Goal: Task Accomplishment & Management: Manage account settings

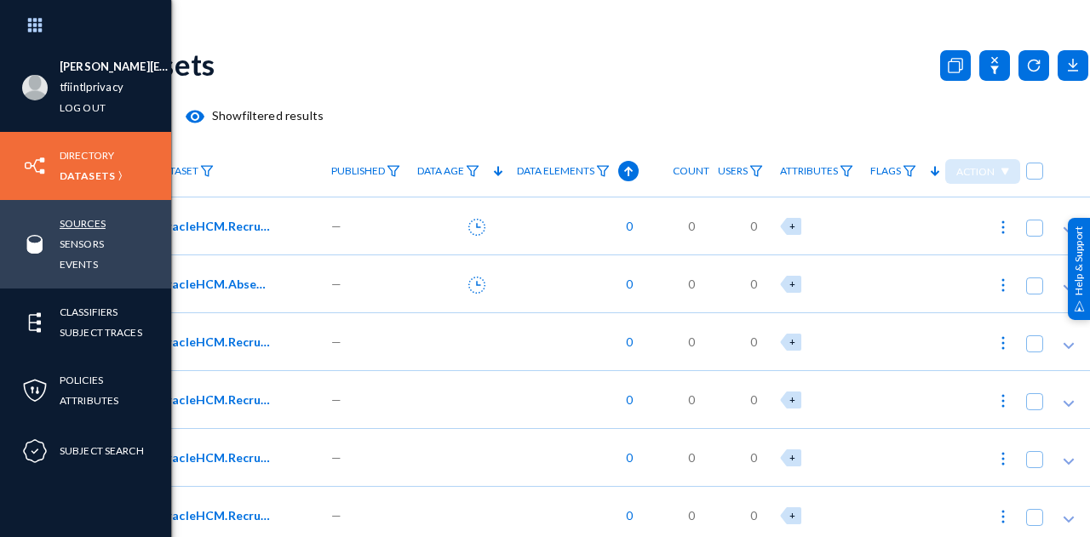
click at [84, 228] on link "Sources" at bounding box center [83, 224] width 46 height 20
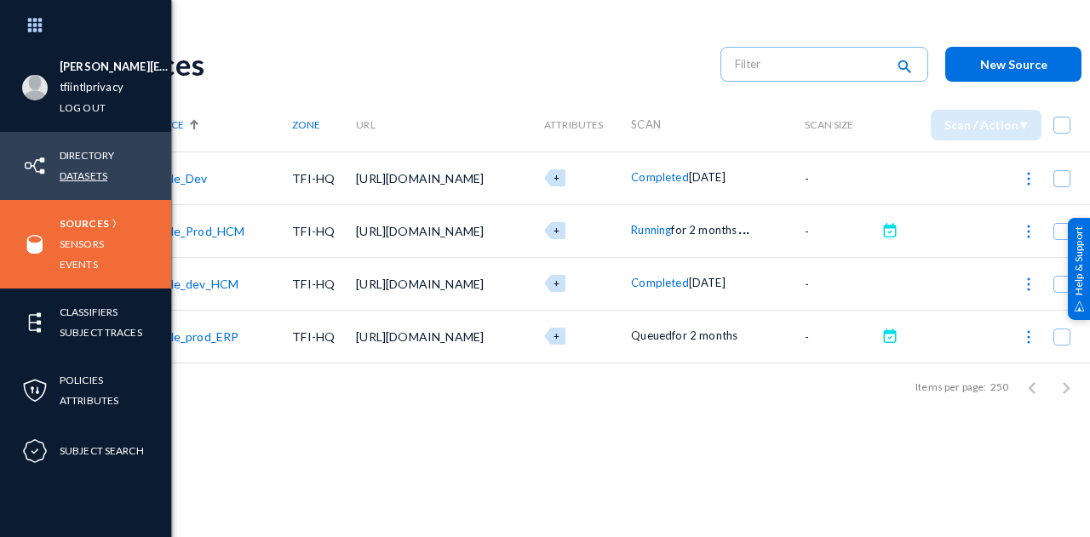
click at [87, 179] on link "Datasets" at bounding box center [84, 176] width 48 height 20
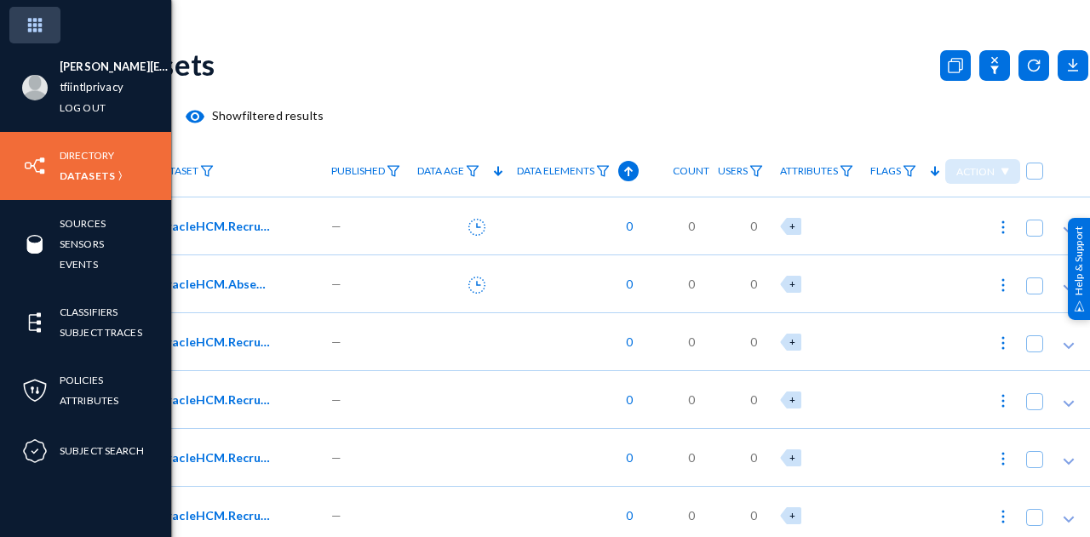
click at [43, 21] on img at bounding box center [34, 25] width 51 height 37
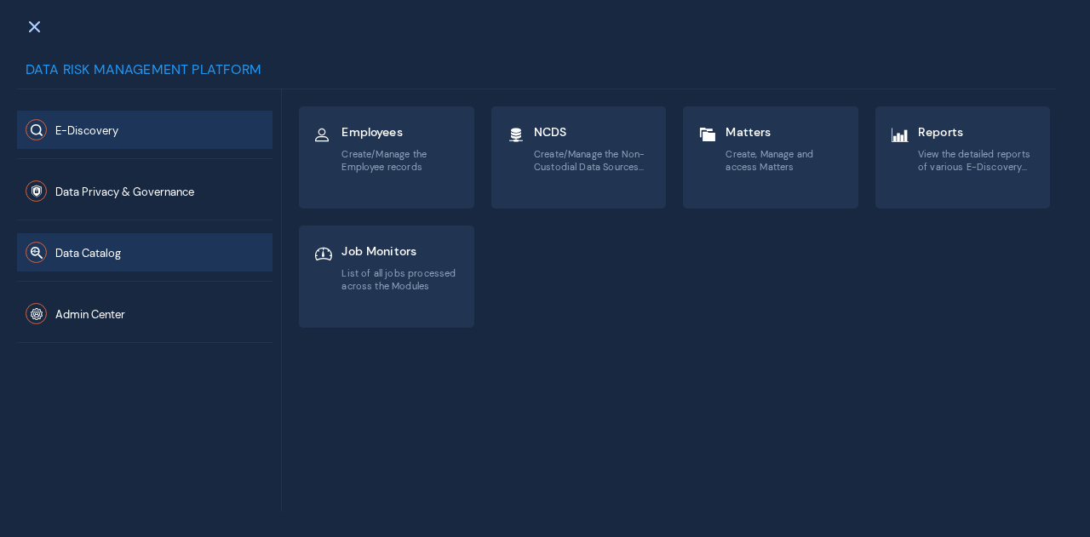
click at [102, 255] on span "Data Catalog" at bounding box center [88, 253] width 66 height 14
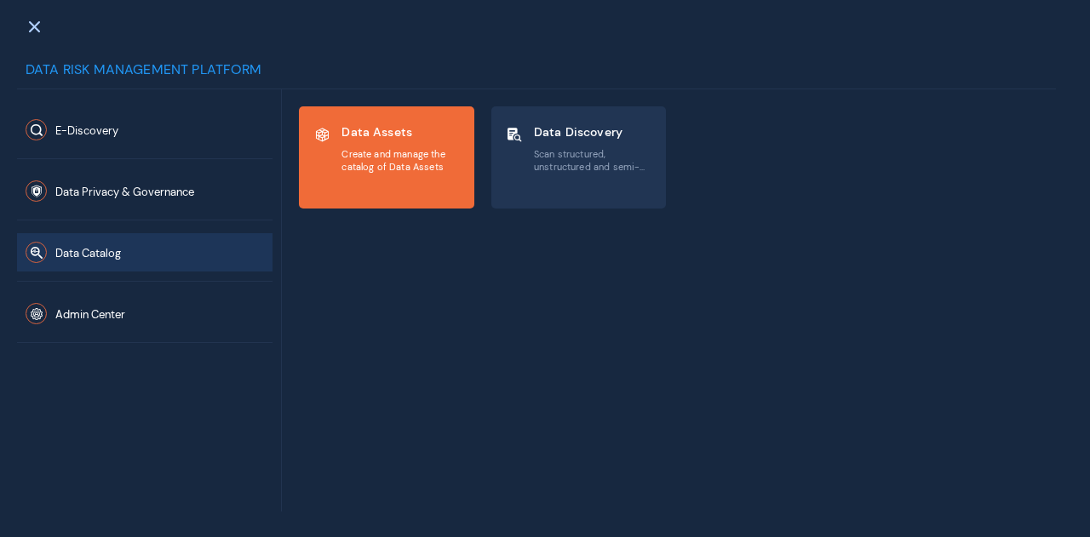
click at [378, 161] on span "Create and manage the catalog of Data Assets" at bounding box center [400, 160] width 118 height 25
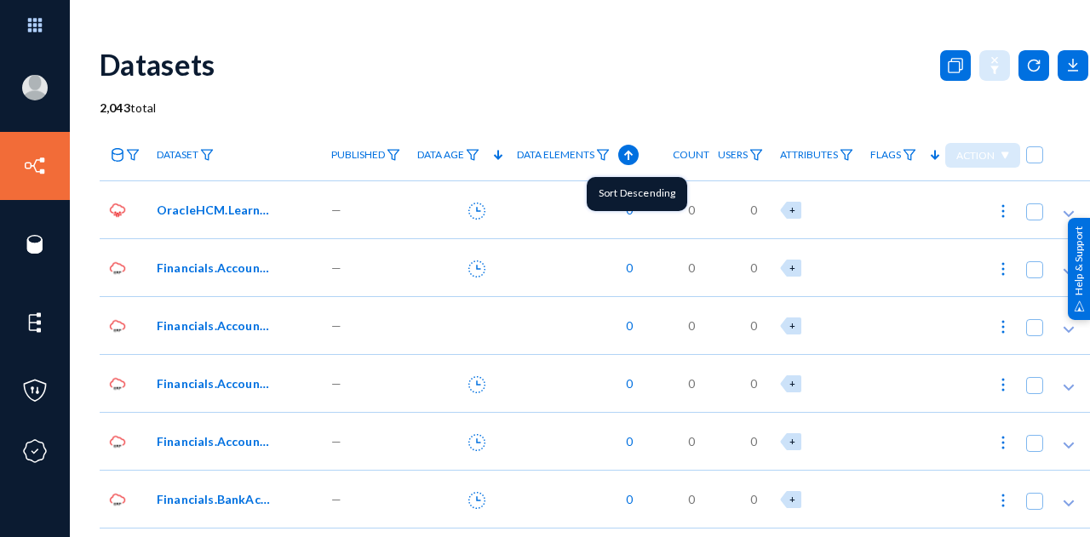
click at [628, 152] on icon at bounding box center [628, 155] width 20 height 20
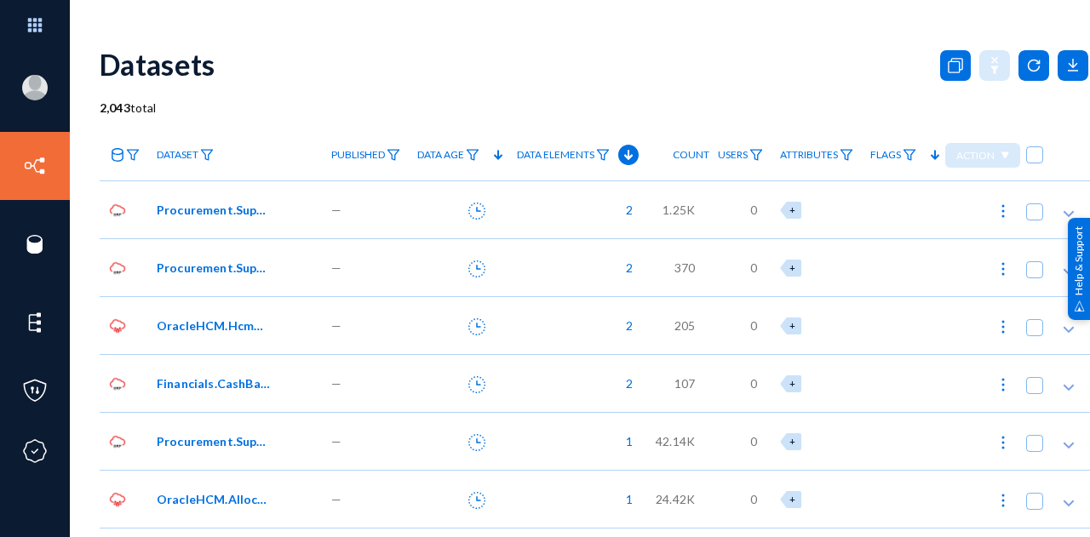
click at [201, 335] on div "OracleHCM.HcmContactsaddresses" at bounding box center [235, 325] width 175 height 58
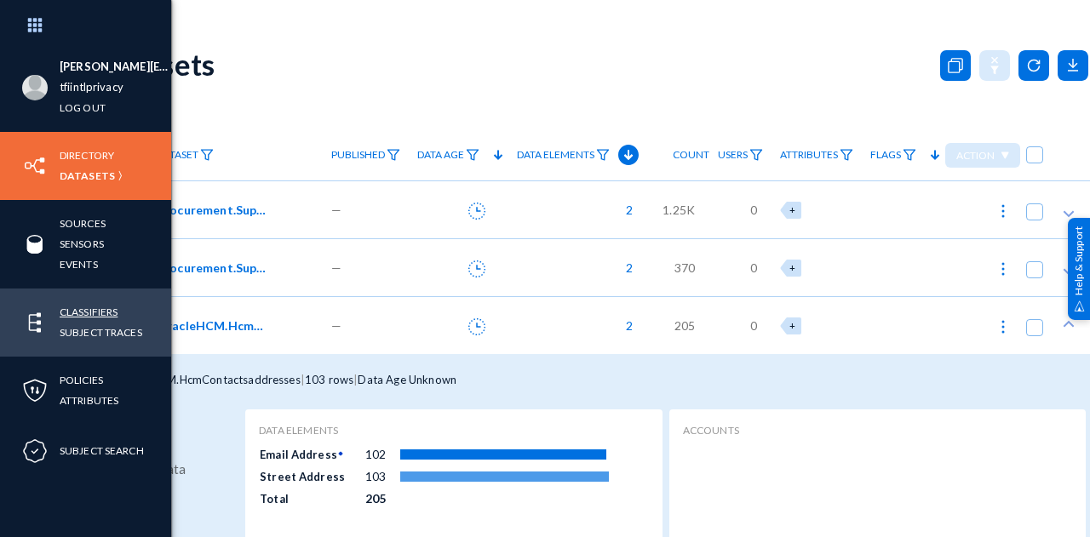
click at [78, 312] on link "Classifiers" at bounding box center [89, 312] width 58 height 20
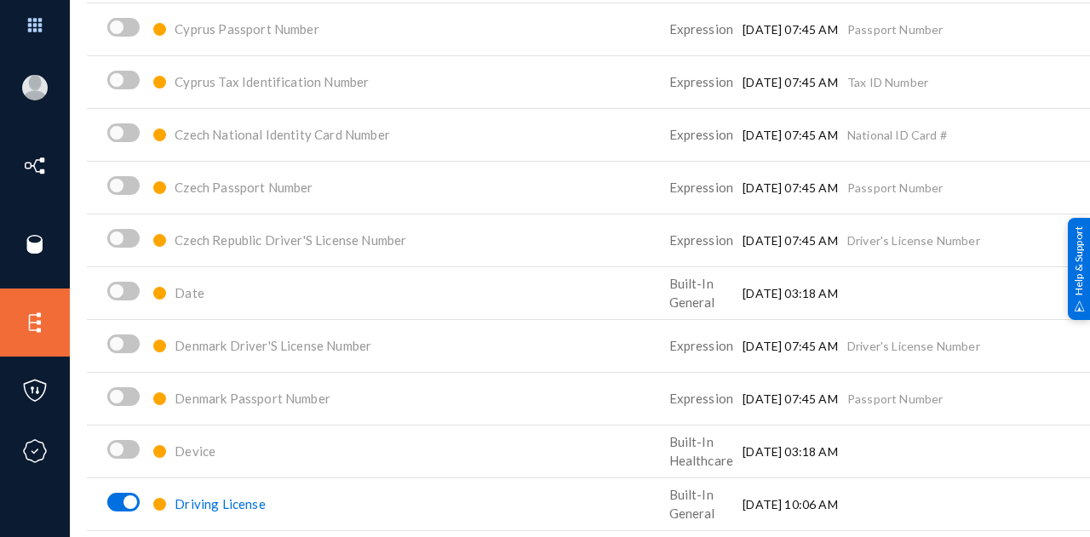
scroll to position [2469, 0]
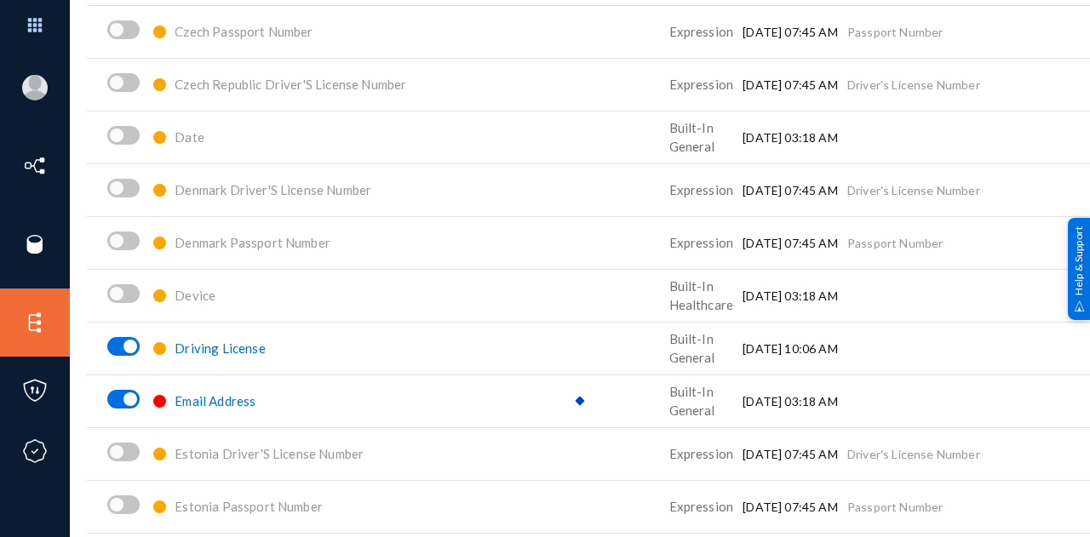
click at [242, 401] on span "Email Address" at bounding box center [215, 400] width 81 height 15
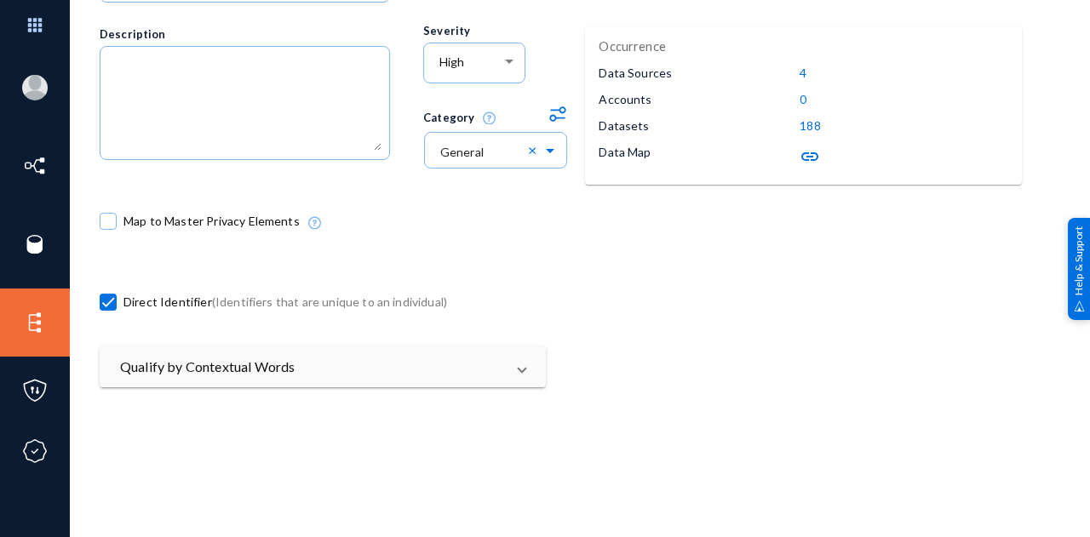
scroll to position [168, 0]
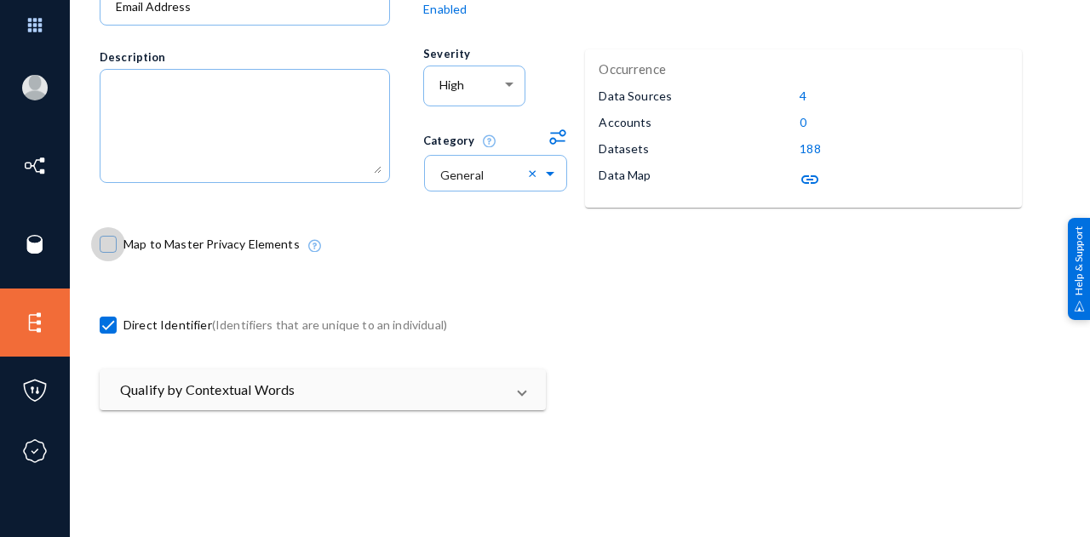
click at [110, 245] on span at bounding box center [108, 244] width 17 height 17
click at [109, 252] on input "Map to Master Privacy Elements" at bounding box center [108, 253] width 2 height 2
checkbox input "true"
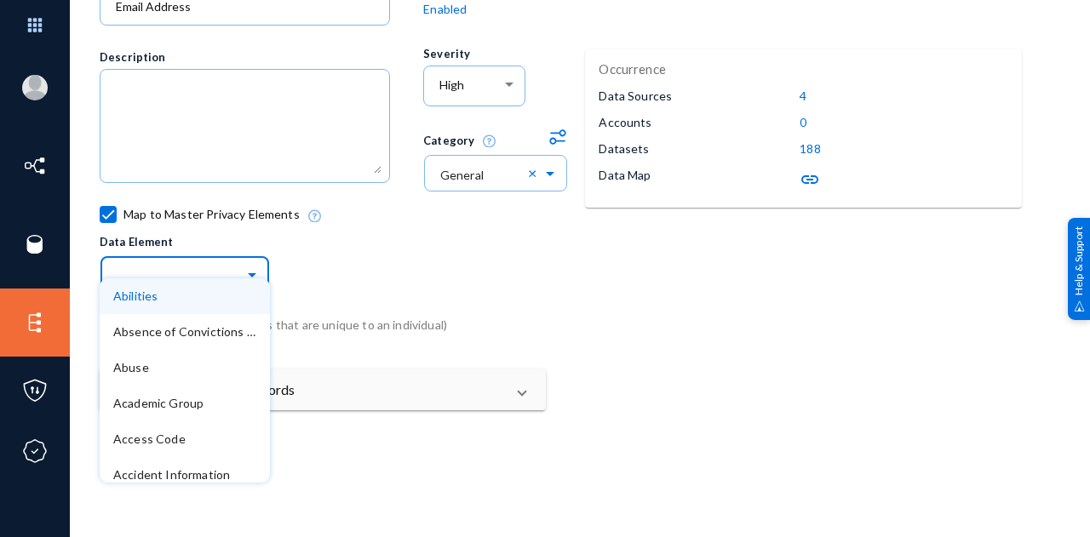
click at [253, 277] on span at bounding box center [254, 273] width 20 height 12
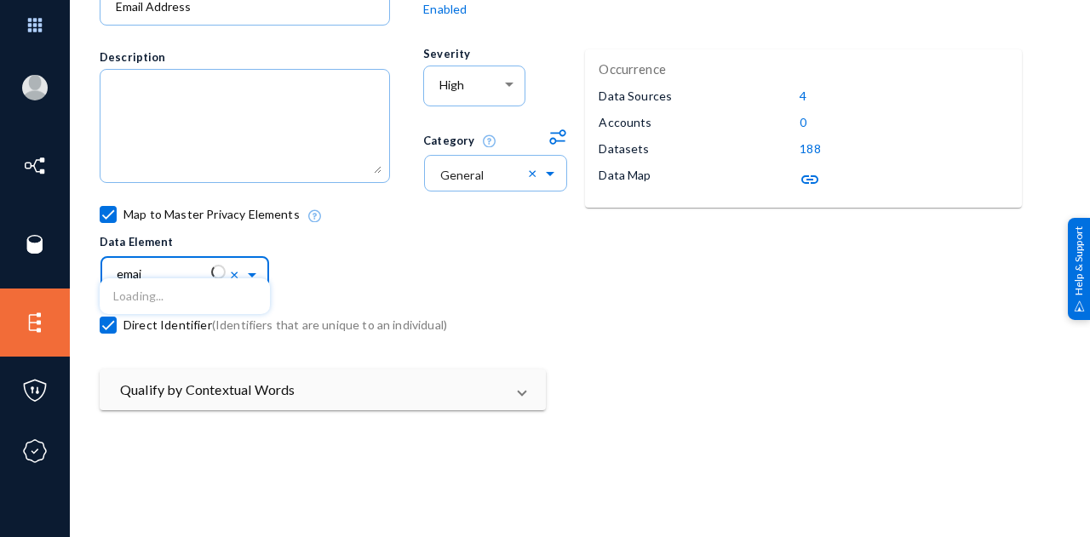
type input "email"
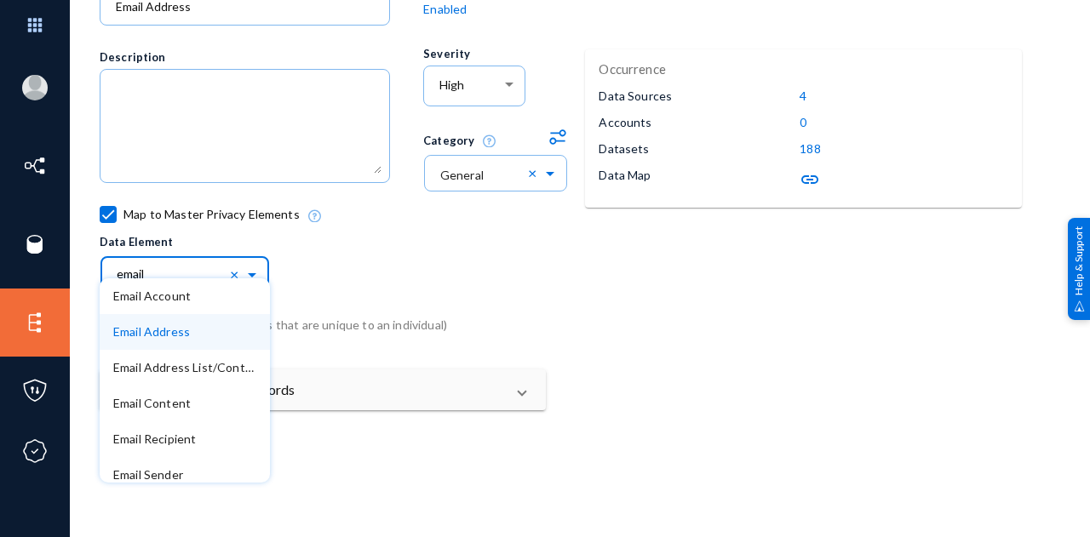
click at [154, 334] on span "Email Address" at bounding box center [151, 331] width 77 height 14
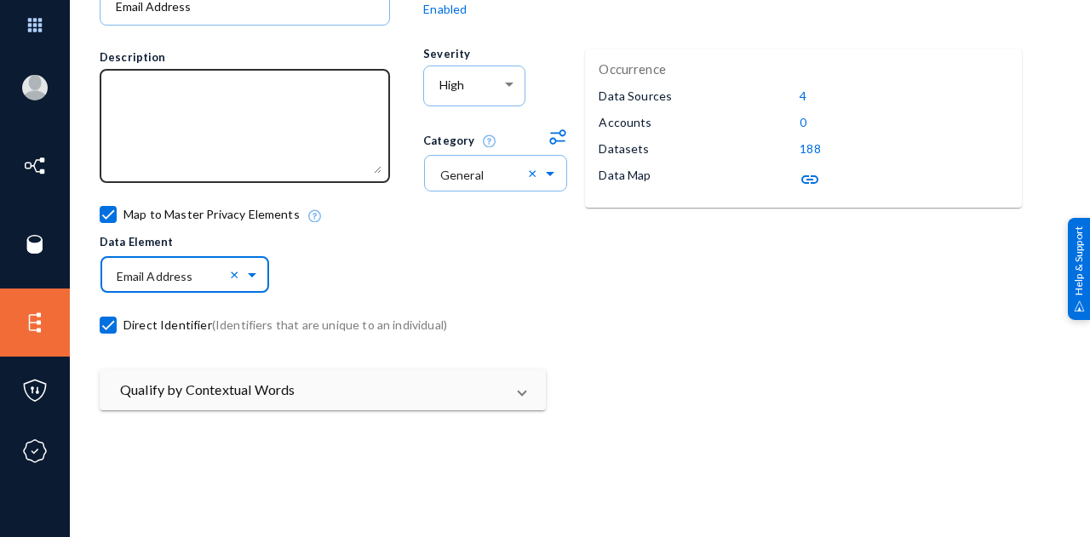
scroll to position [0, 0]
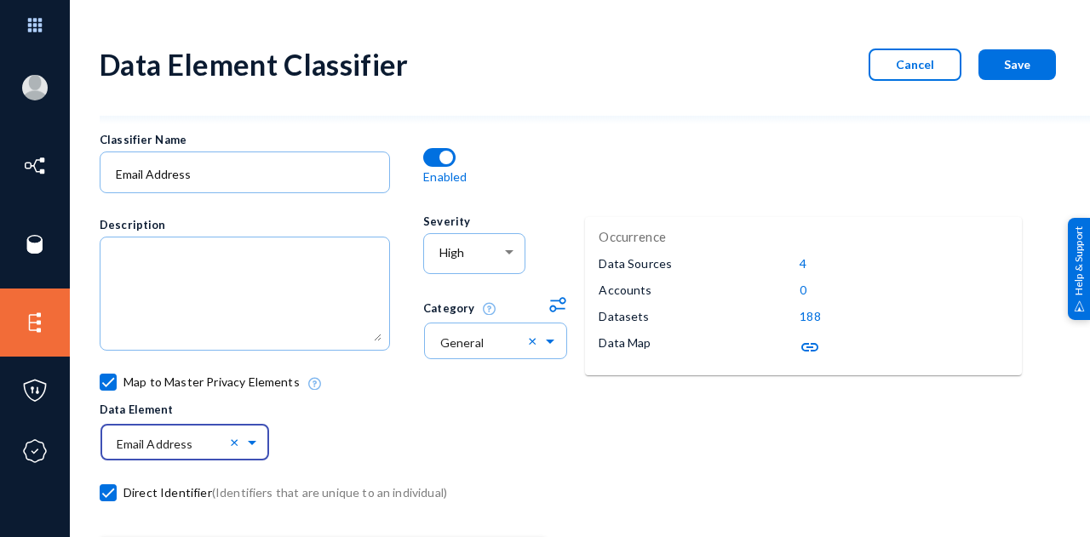
click at [1010, 68] on span "Save" at bounding box center [1017, 64] width 26 height 14
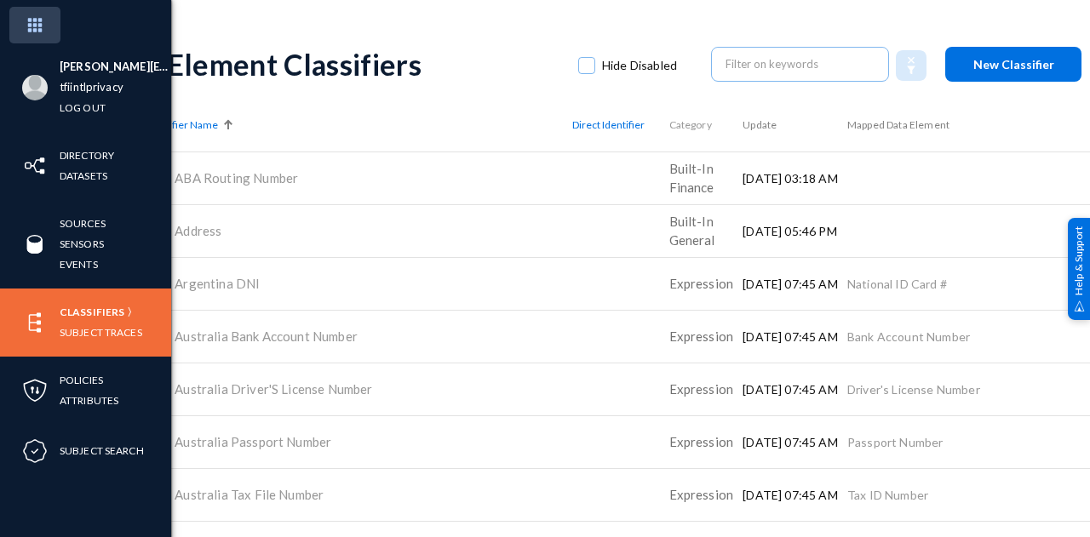
click at [38, 28] on img at bounding box center [34, 25] width 51 height 37
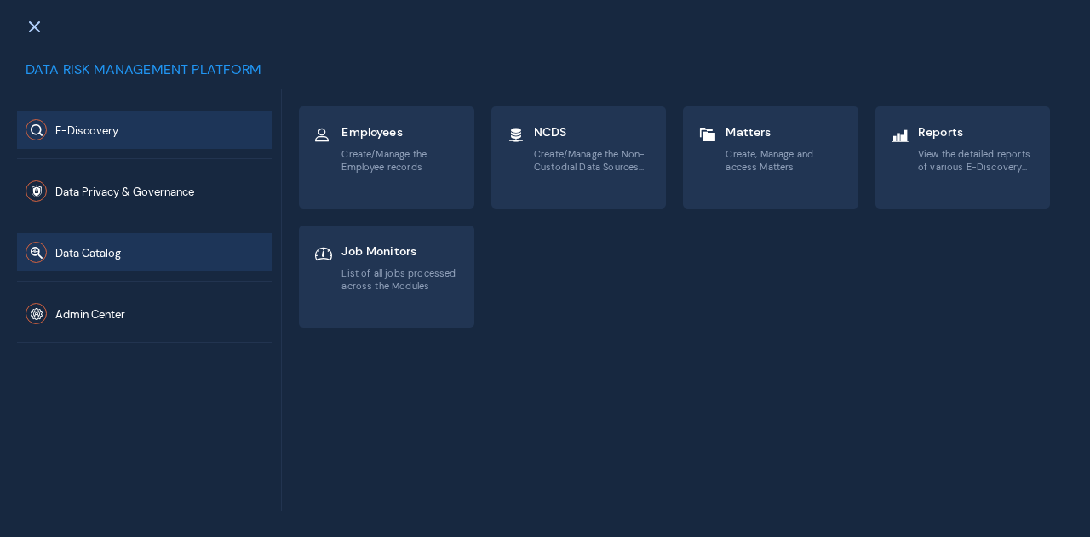
click at [87, 259] on span "Data Catalog" at bounding box center [88, 253] width 66 height 14
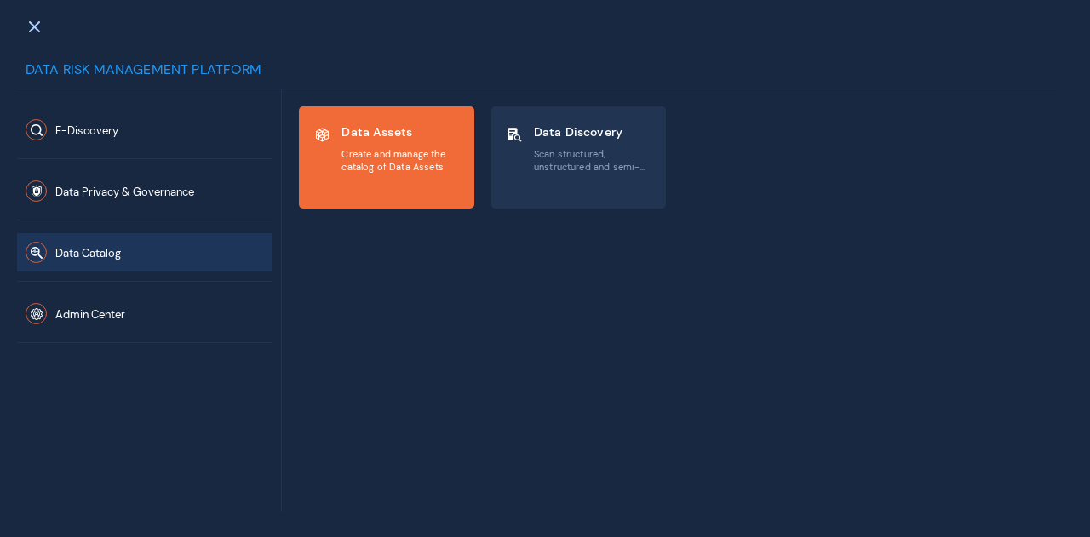
click at [358, 189] on div "Data Assets Create and manage the catalog of Data Assets" at bounding box center [387, 157] width 174 height 100
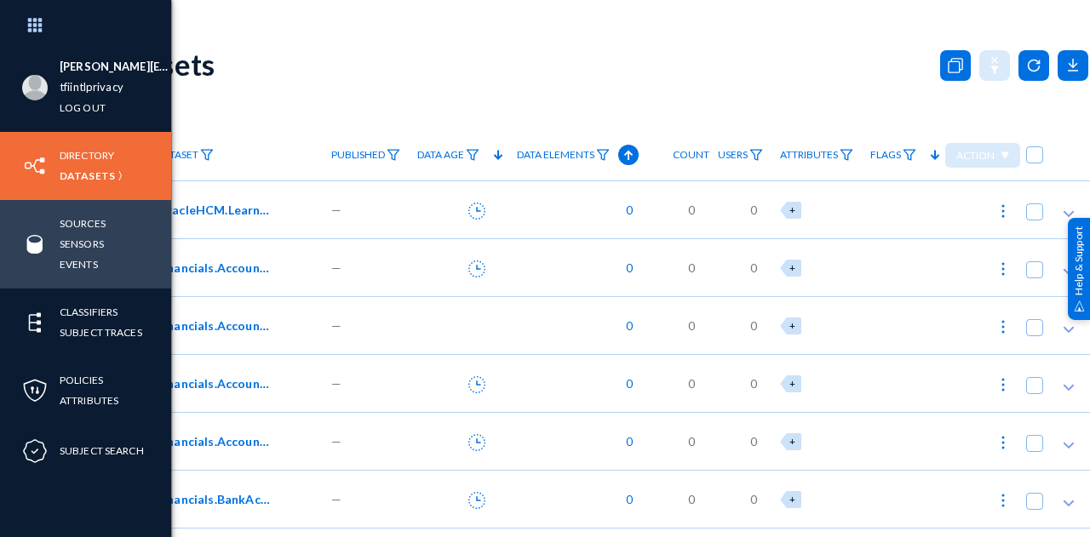
drag, startPoint x: 84, startPoint y: 222, endPoint x: 143, endPoint y: 249, distance: 64.4
click at [84, 222] on link "Sources" at bounding box center [83, 224] width 46 height 20
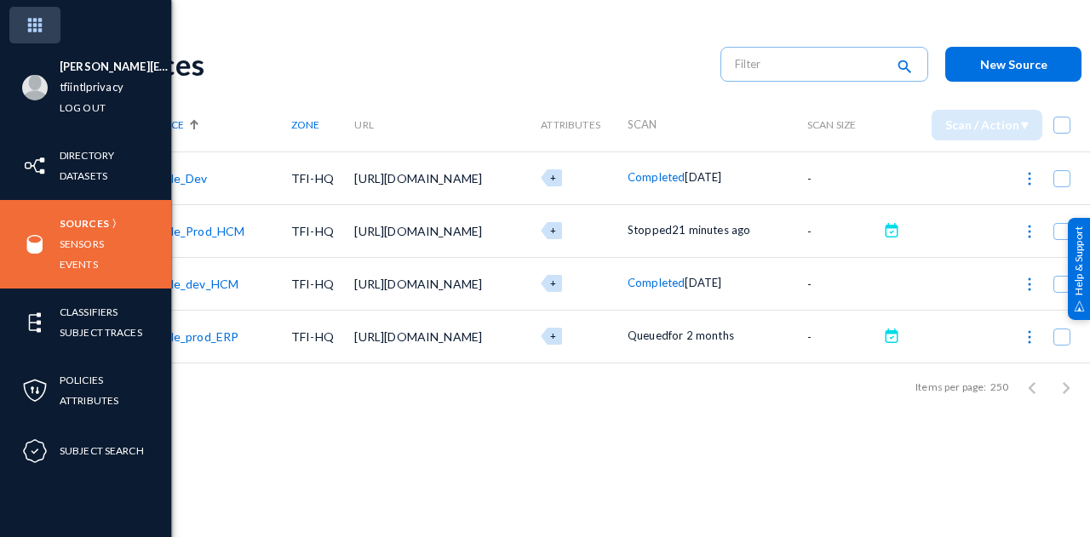
click at [36, 26] on img at bounding box center [34, 25] width 51 height 37
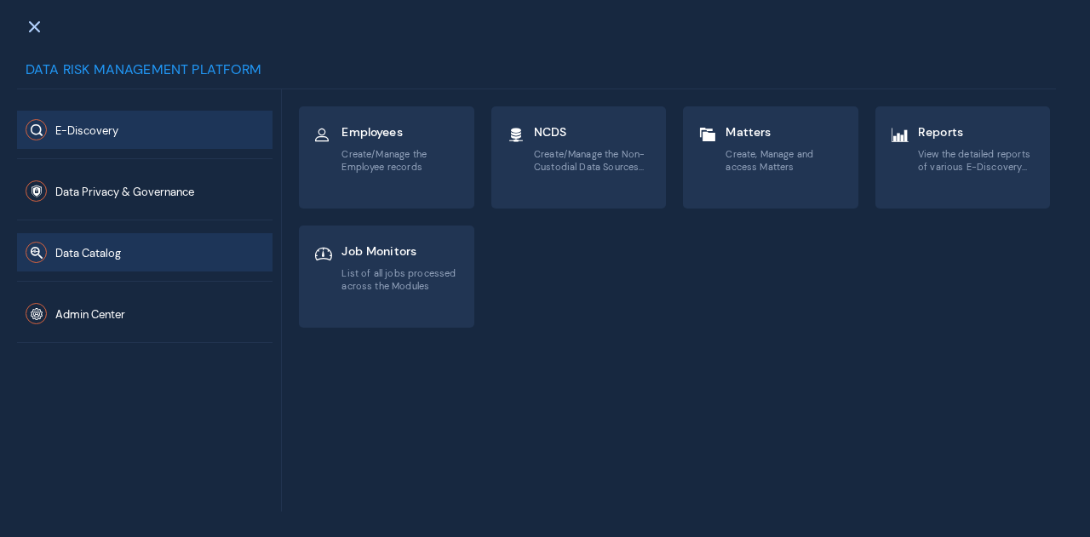
click at [123, 256] on button "Data Catalog" at bounding box center [144, 252] width 255 height 38
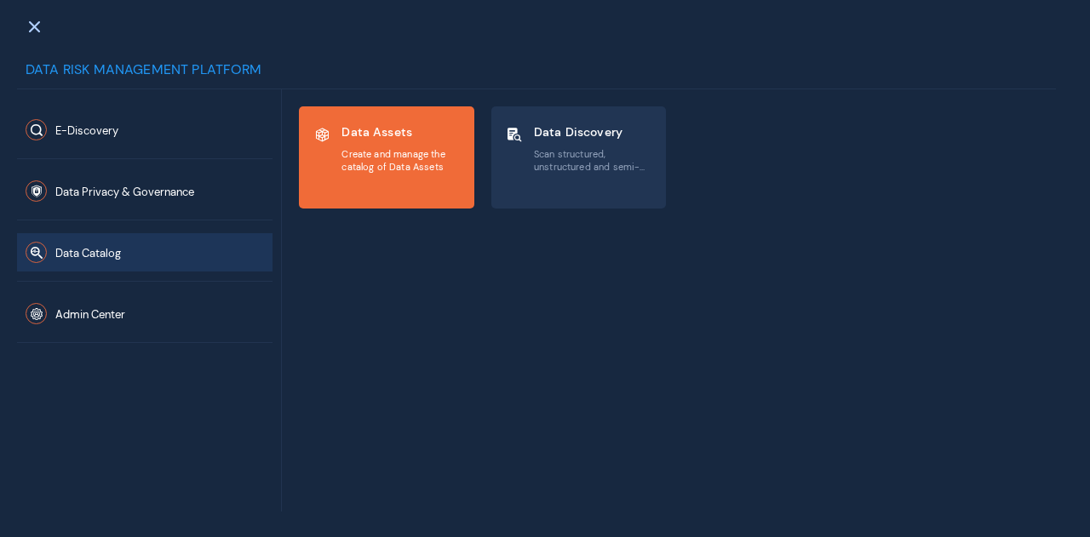
click at [411, 164] on span "Create and manage the catalog of Data Assets" at bounding box center [400, 160] width 118 height 25
